Goal: Task Accomplishment & Management: Manage account settings

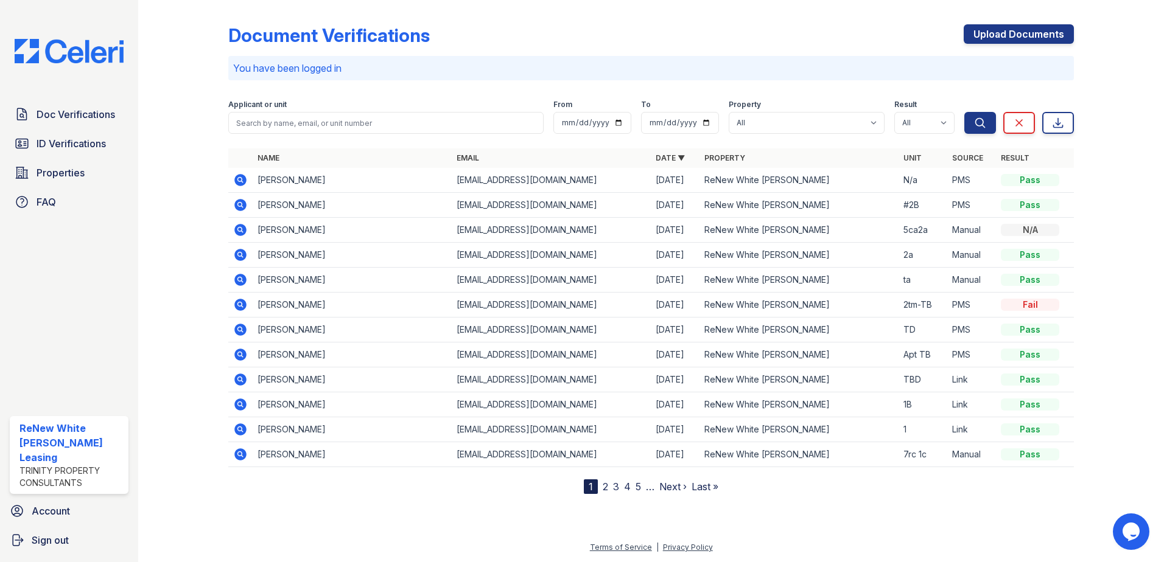
click at [243, 203] on icon at bounding box center [240, 205] width 12 height 12
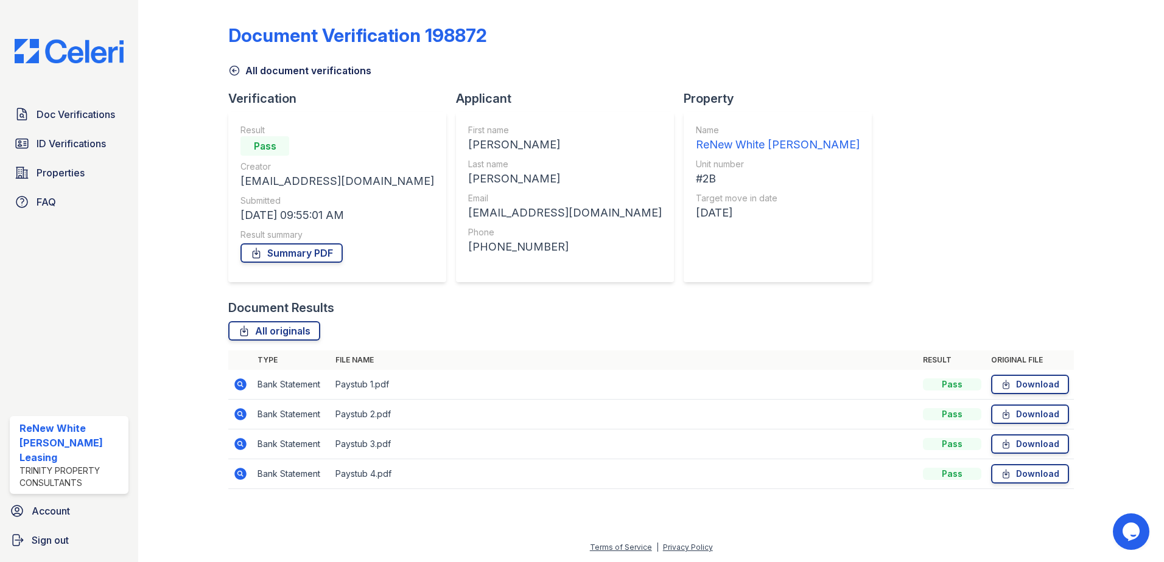
click at [239, 380] on icon at bounding box center [240, 385] width 12 height 12
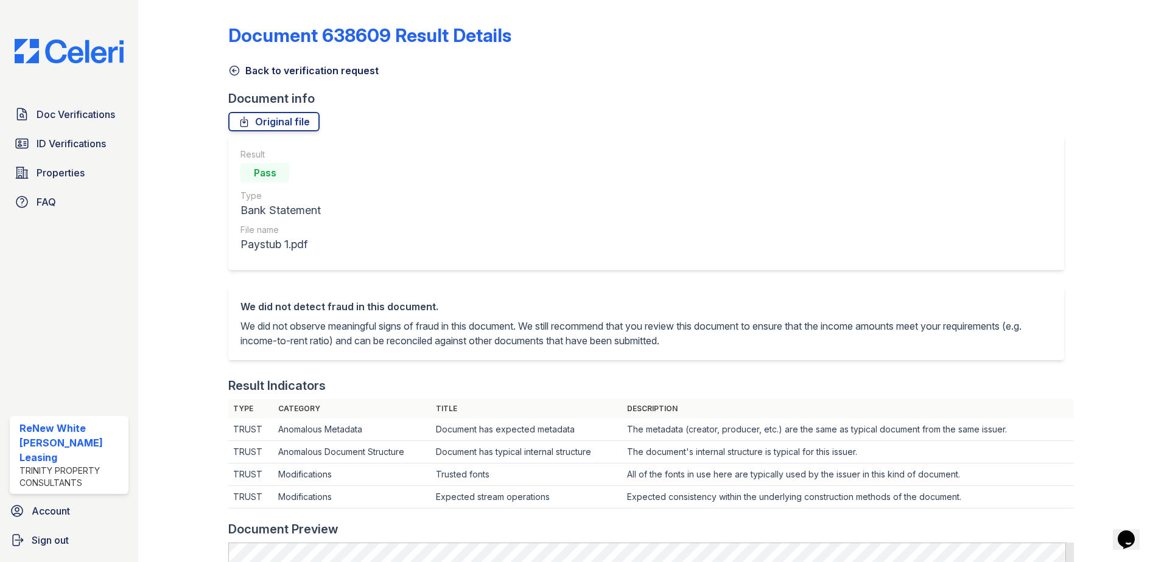
click at [234, 74] on icon at bounding box center [234, 71] width 12 height 12
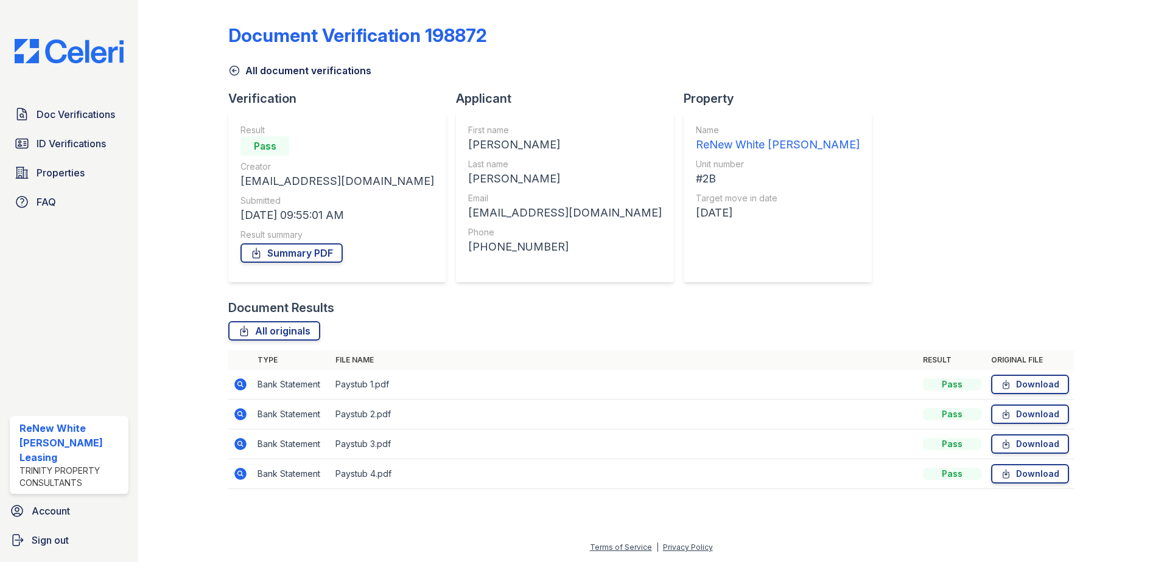
click at [240, 477] on icon at bounding box center [240, 474] width 12 height 12
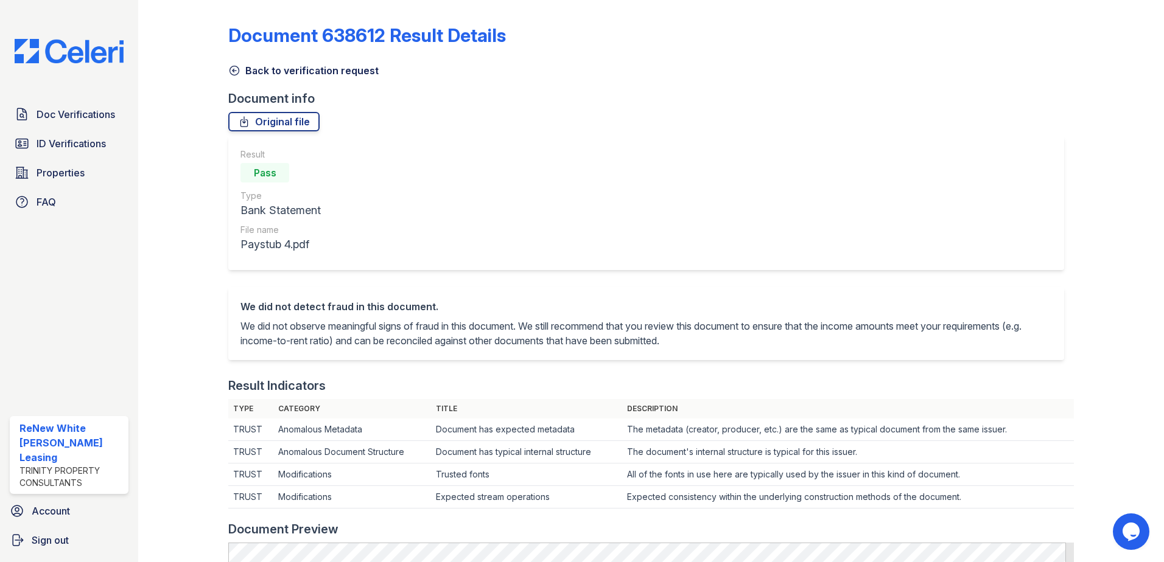
click at [240, 65] on icon at bounding box center [234, 71] width 12 height 12
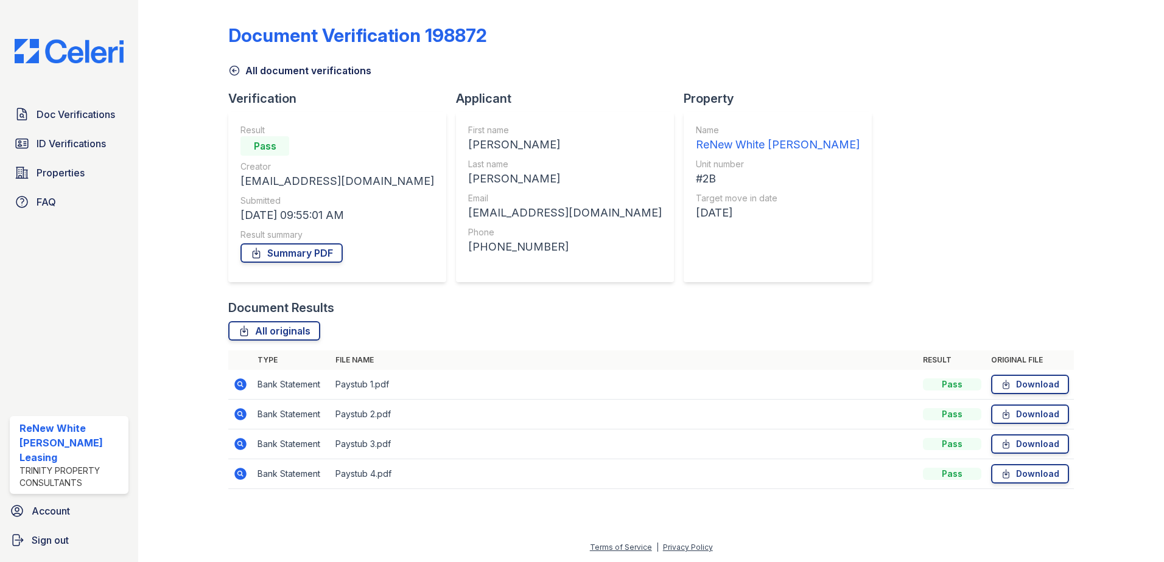
click at [240, 446] on icon at bounding box center [240, 444] width 12 height 12
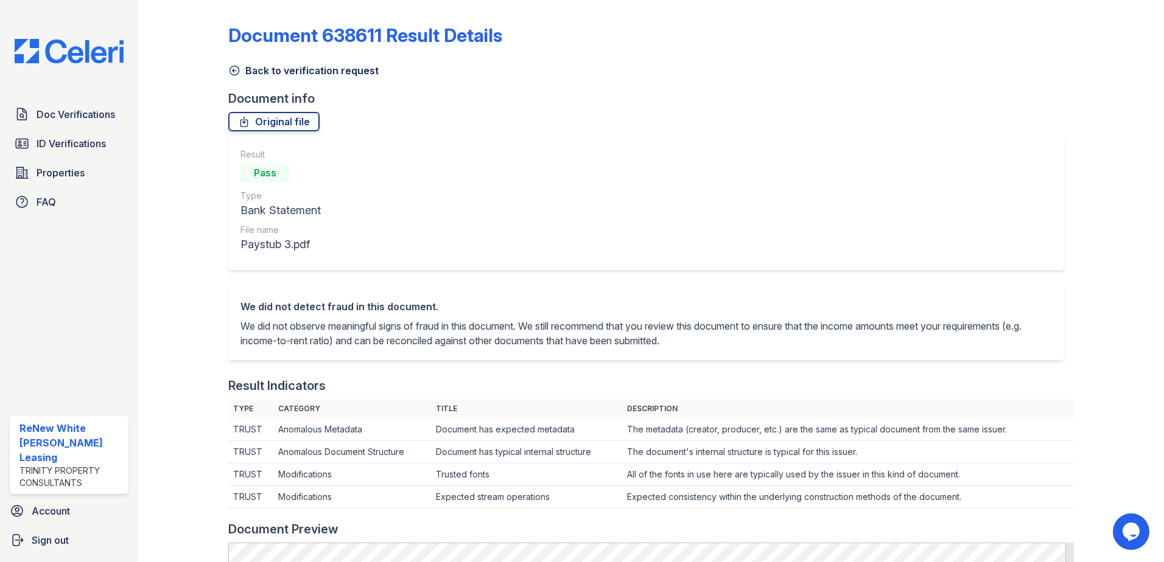
drag, startPoint x: 233, startPoint y: 69, endPoint x: 253, endPoint y: 77, distance: 21.9
click at [233, 69] on icon at bounding box center [234, 71] width 12 height 12
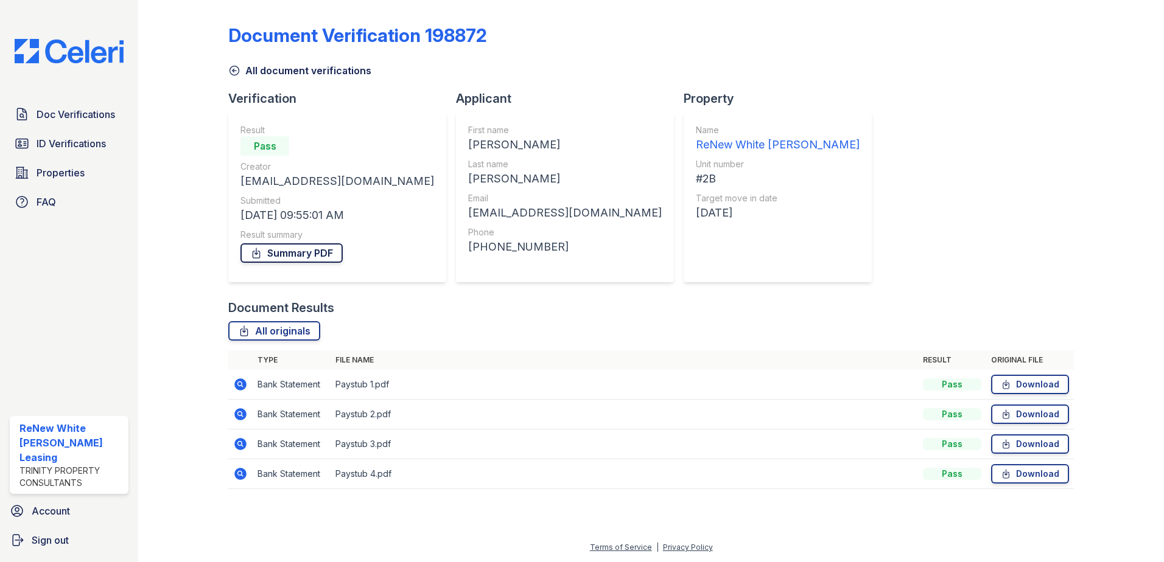
click at [299, 252] on link "Summary PDF" at bounding box center [291, 252] width 102 height 19
click at [238, 444] on icon at bounding box center [240, 444] width 15 height 15
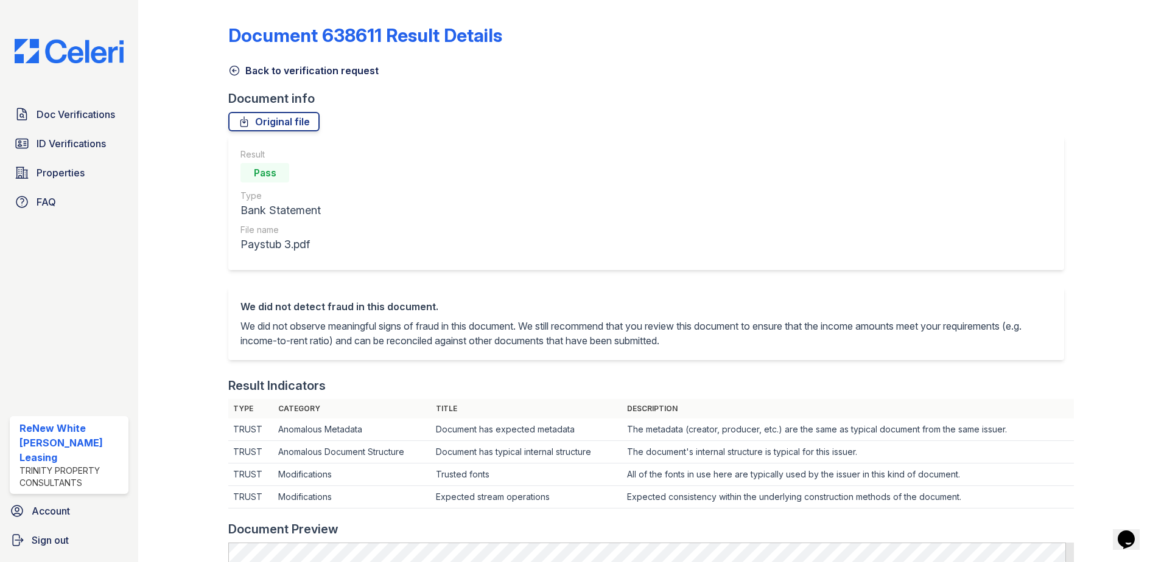
click at [233, 75] on icon at bounding box center [234, 70] width 9 height 9
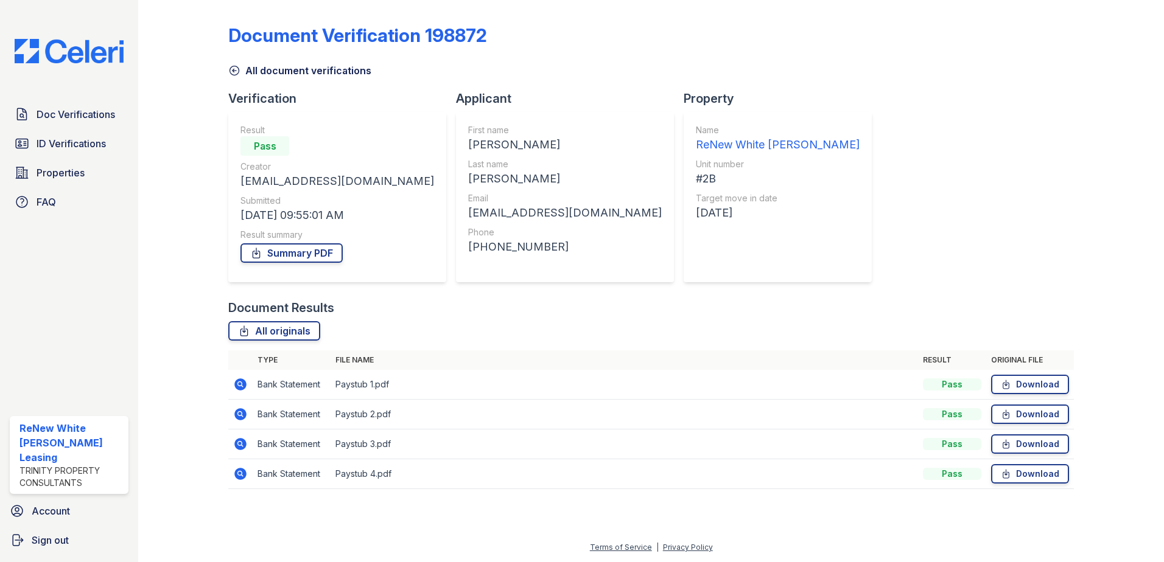
click at [231, 72] on icon at bounding box center [234, 71] width 12 height 12
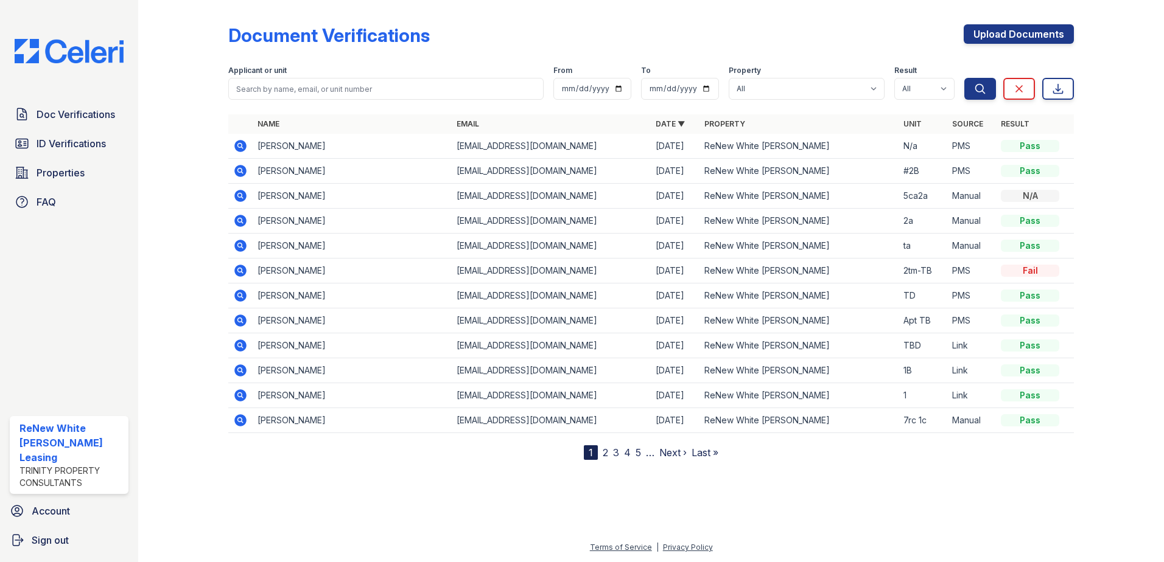
click at [242, 293] on icon at bounding box center [240, 296] width 12 height 12
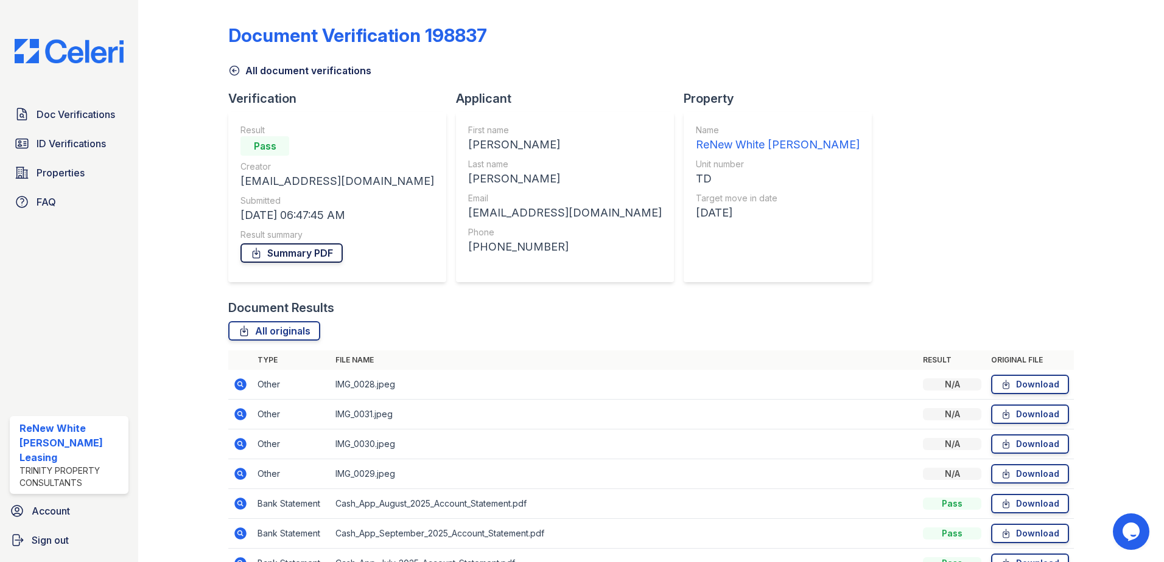
click at [301, 257] on link "Summary PDF" at bounding box center [291, 252] width 102 height 19
click at [83, 120] on span "Doc Verifications" at bounding box center [76, 114] width 79 height 15
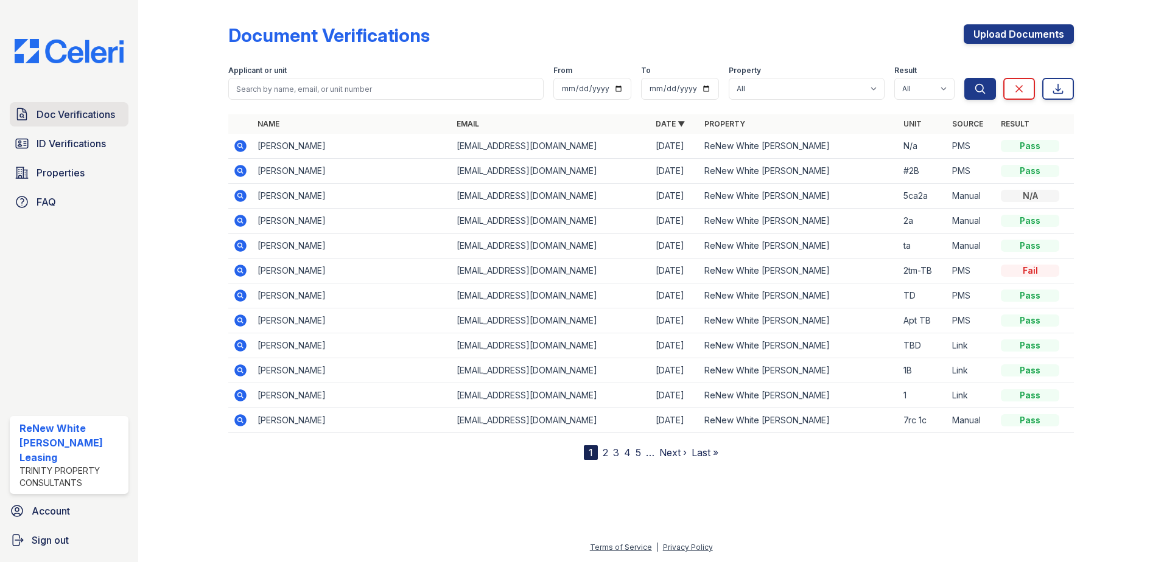
click at [54, 118] on span "Doc Verifications" at bounding box center [76, 114] width 79 height 15
click at [47, 145] on span "ID Verifications" at bounding box center [71, 143] width 69 height 15
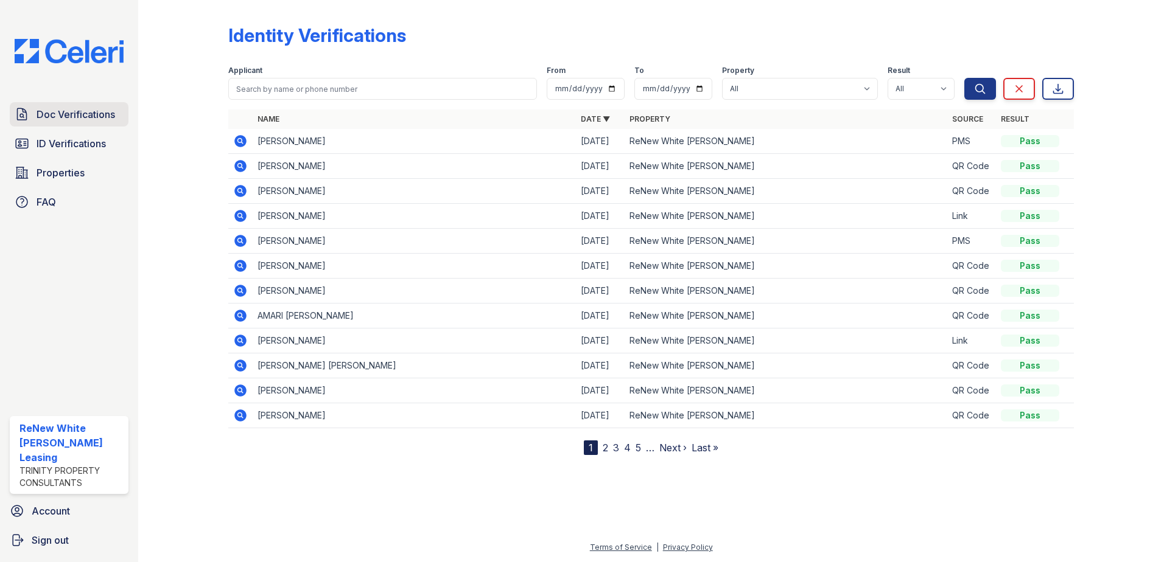
click at [52, 110] on span "Doc Verifications" at bounding box center [76, 114] width 79 height 15
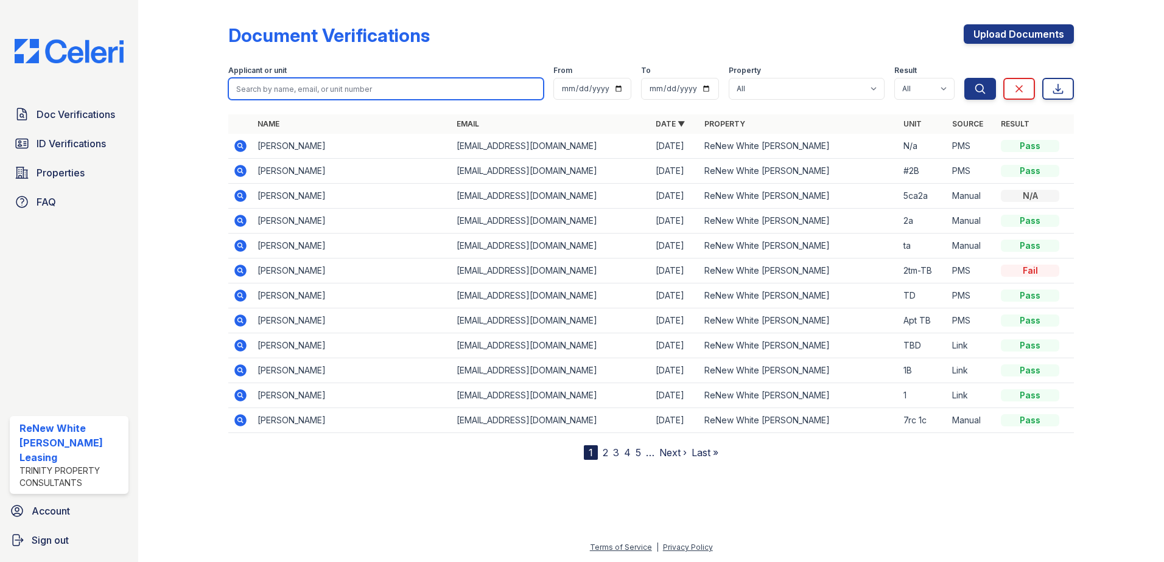
click at [321, 89] on input "search" at bounding box center [385, 89] width 315 height 22
click at [604, 455] on link "2" at bounding box center [605, 453] width 5 height 12
